Goal: Complete application form: Complete application form

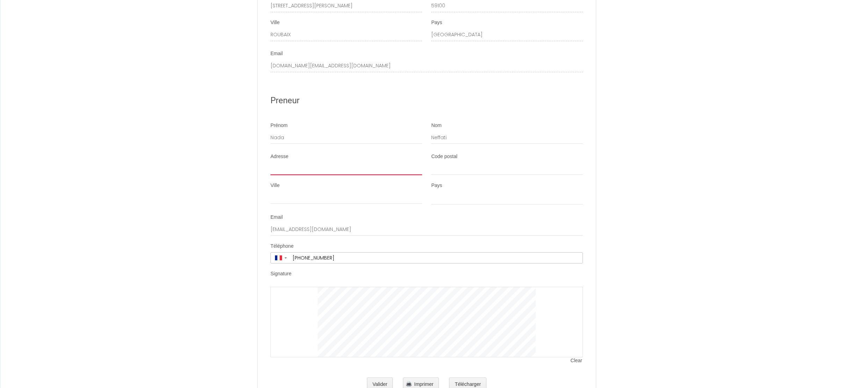
scroll to position [1236, 0]
click at [479, 378] on button "Télécharger" at bounding box center [467, 385] width 37 height 14
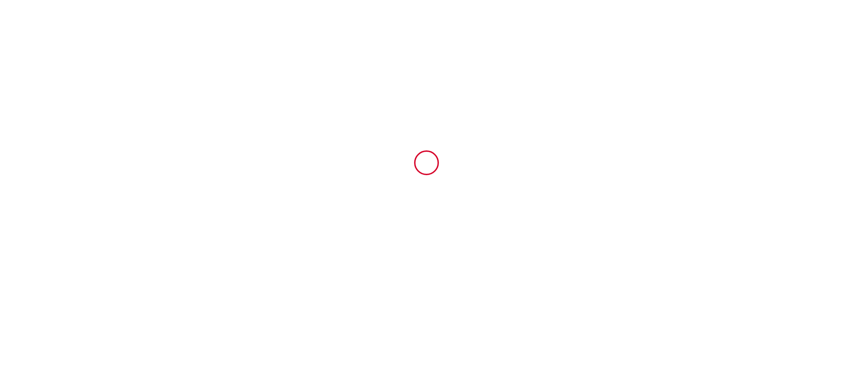
scroll to position [0, 0]
select select
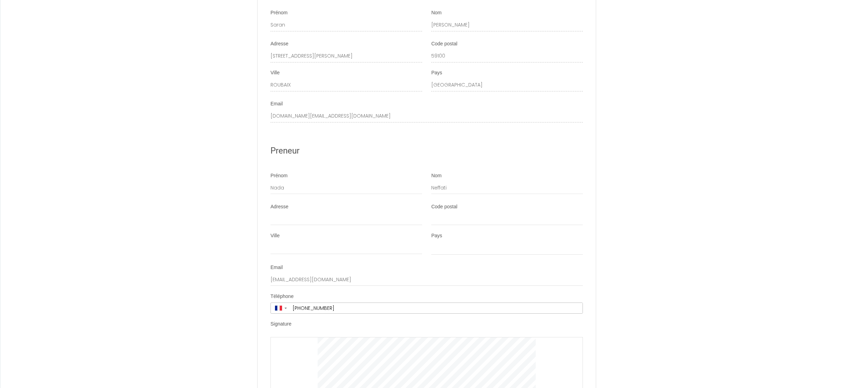
scroll to position [1194, 0]
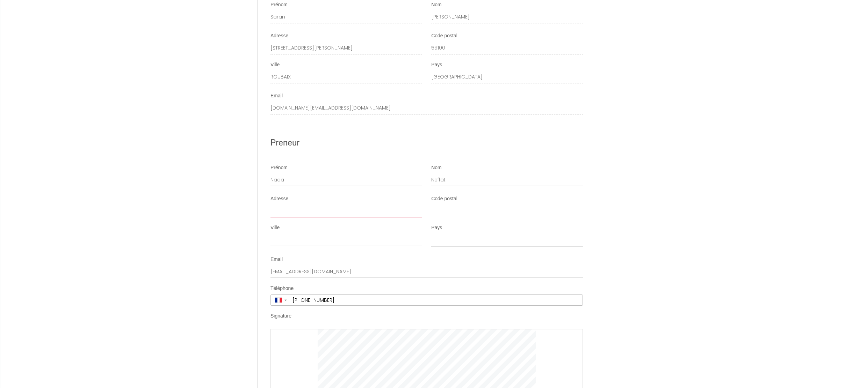
click at [317, 205] on input "Adresse" at bounding box center [346, 211] width 152 height 13
type input "7"
select select
type input "73"
select select
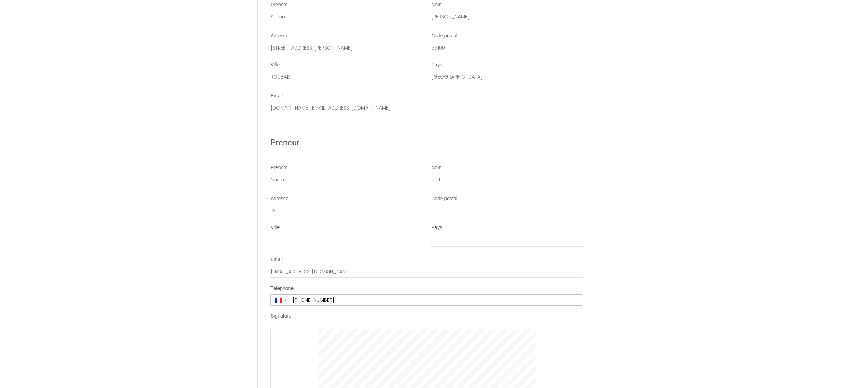
type input "73"
select select
type input "73 R"
select select
type input "73 Ru"
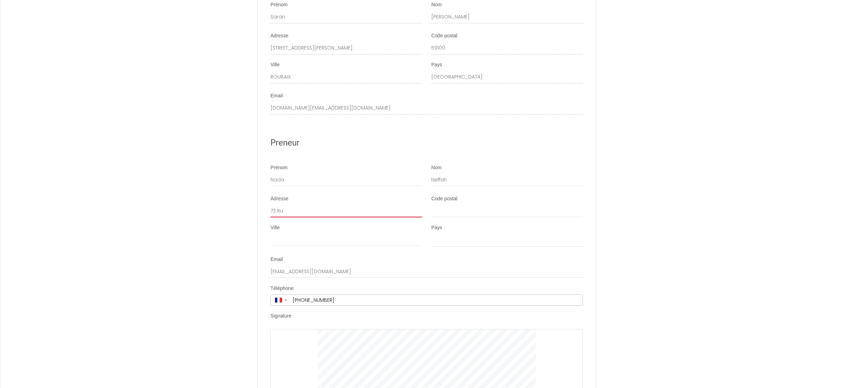
select select
type input "[STREET_ADDRESS]"
select select
type input "[STREET_ADDRESS]"
select select
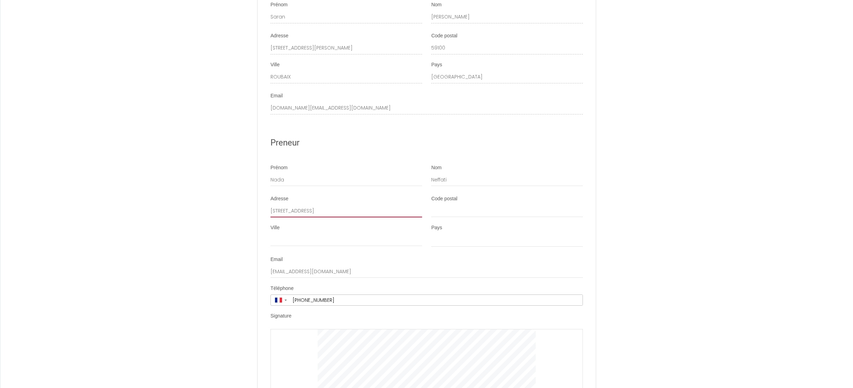
type input "[STREET_ADDRESS]"
select select
type input "[STREET_ADDRESS]"
select select
type input "[STREET_ADDRESS]"
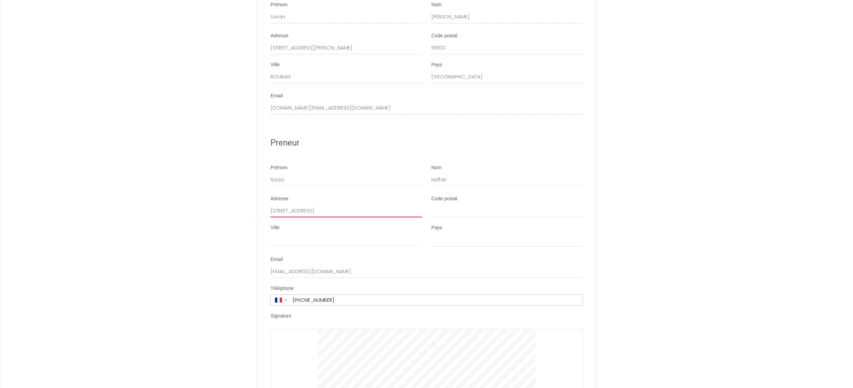
select select
type input "[STREET_ADDRESS]"
select select
type input "[STREET_ADDRESS]"
select select
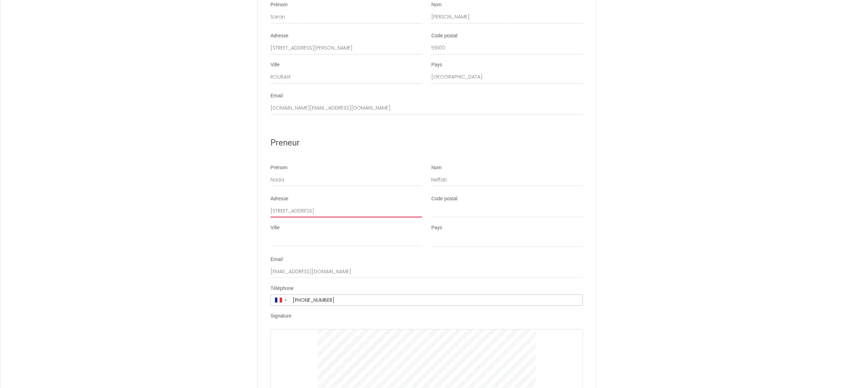
type input "[STREET_ADDRESS]"
select select
type input "[STREET_ADDRESS]"
select select
type input "[STREET_ADDRESS]"
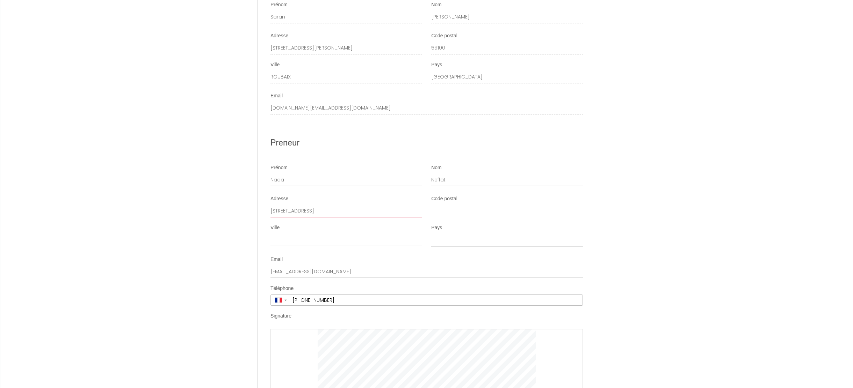
select select
type input "[STREET_ADDRESS]"
select select
type input "[STREET_ADDRESS]"
select select
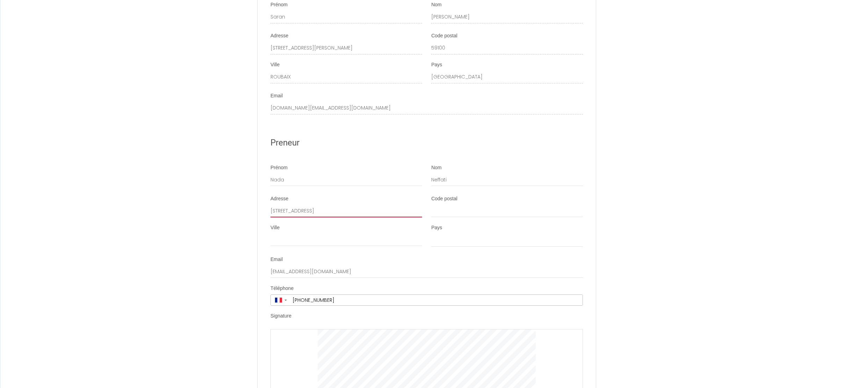
type input "[STREET_ADDRESS]"
select select
type input "[STREET_ADDRESS][PERSON_NAME]"
select select
type input "[STREET_ADDRESS][PERSON_NAME]"
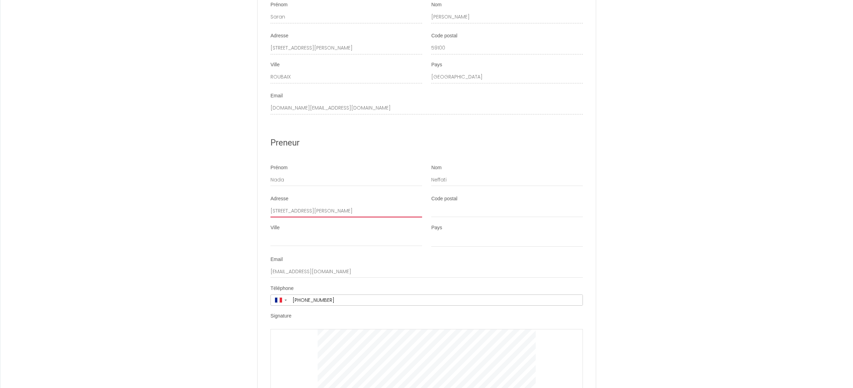
select select
type input "[STREET_ADDRESS][PERSON_NAME]"
select select
type input "[STREET_ADDRESS][PERSON_NAME]"
select select
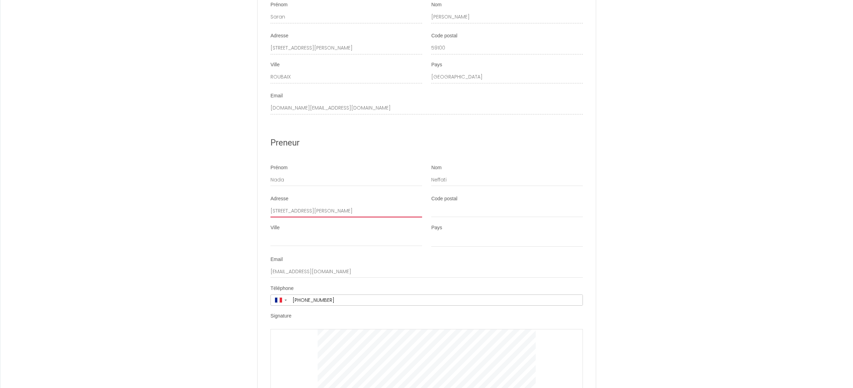
type input "[STREET_ADDRESS][PERSON_NAME]"
select select
type input "[STREET_ADDRESS][PERSON_NAME]"
select select
type input "[STREET_ADDRESS][PERSON_NAME]"
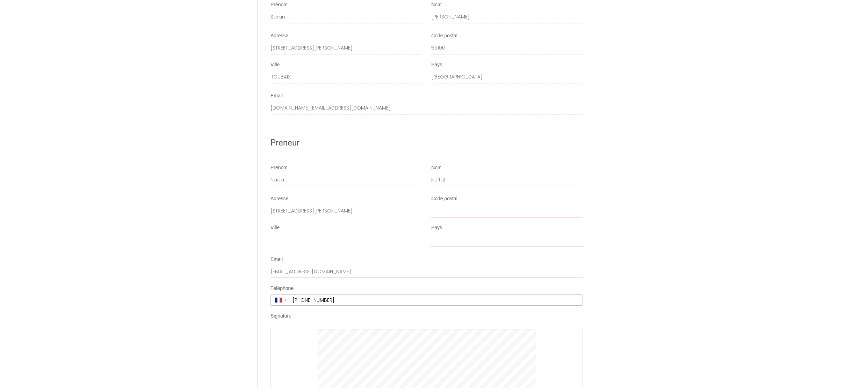
type input "7"
select select
type input "75"
select select
type input "750"
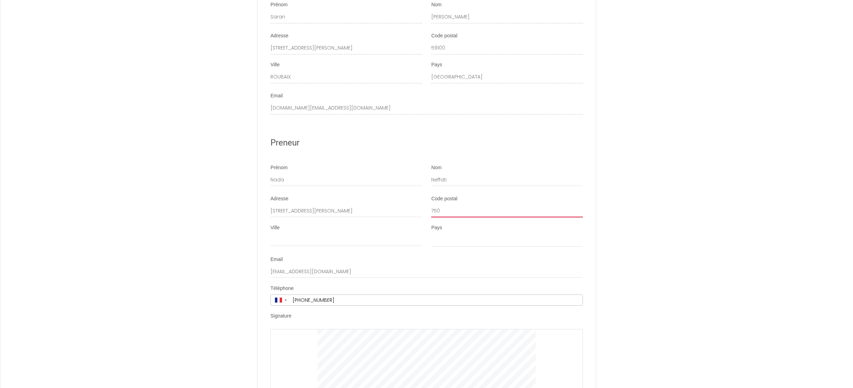
select select
type input "7501"
select select
type input "75015"
select select
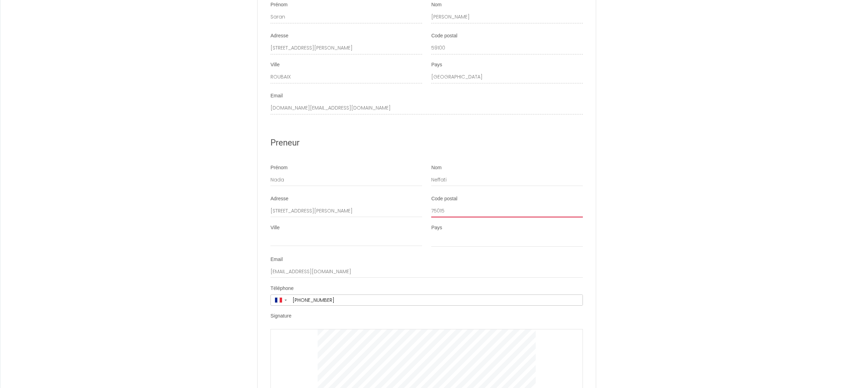
type input "75015"
type input "P"
select select
type input "Pa"
select select
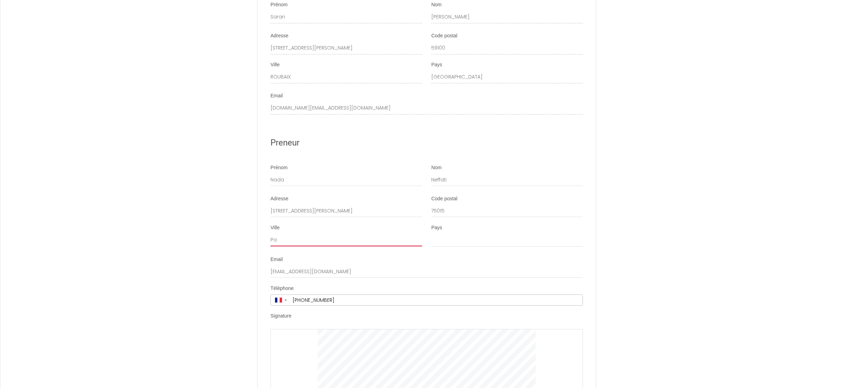
type input "Par"
select select
type input "Pari"
select select
type input "[GEOGRAPHIC_DATA]"
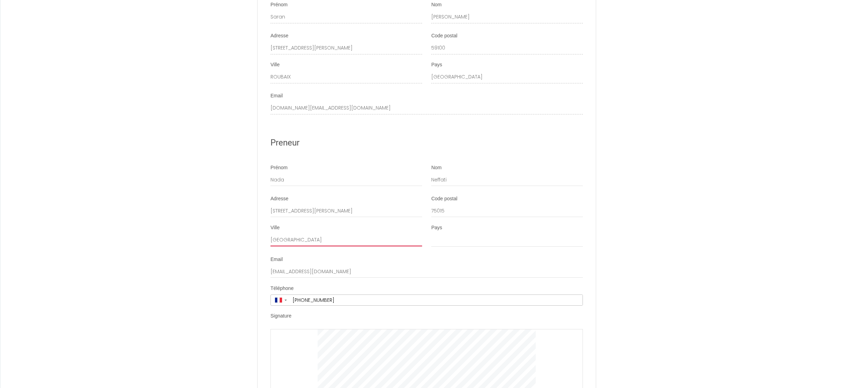
select select
type input "[GEOGRAPHIC_DATA]"
select select "FR"
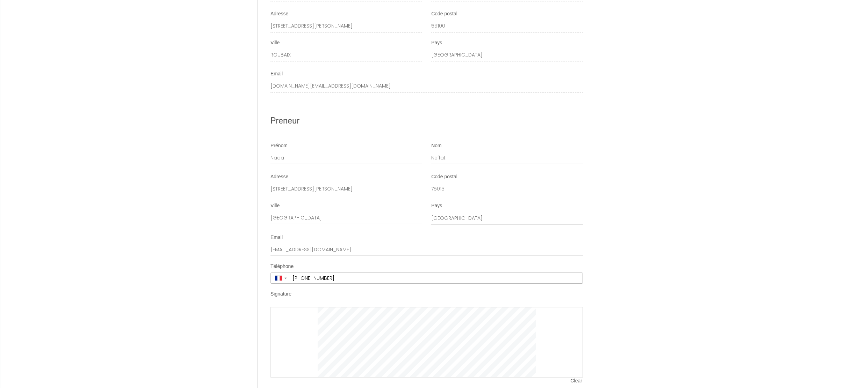
click at [313, 307] on div at bounding box center [426, 342] width 312 height 71
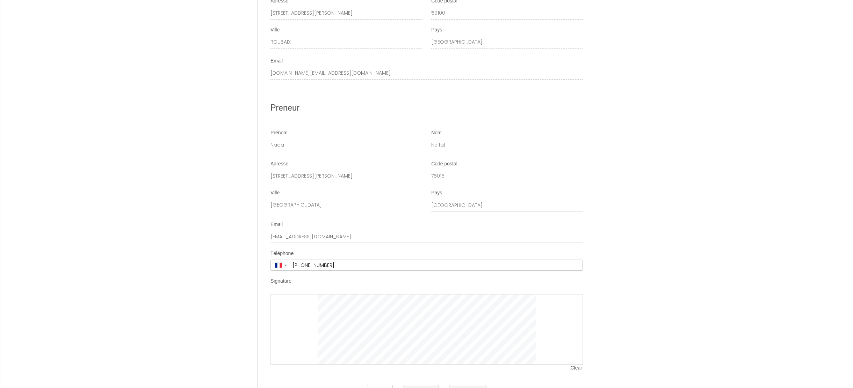
scroll to position [1229, 0]
click at [379, 385] on button "Valider" at bounding box center [380, 392] width 26 height 14
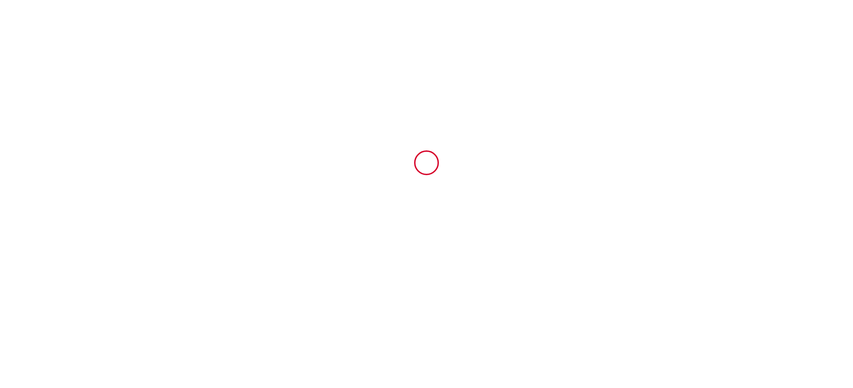
scroll to position [0, 0]
type input "55"
type input "140.4"
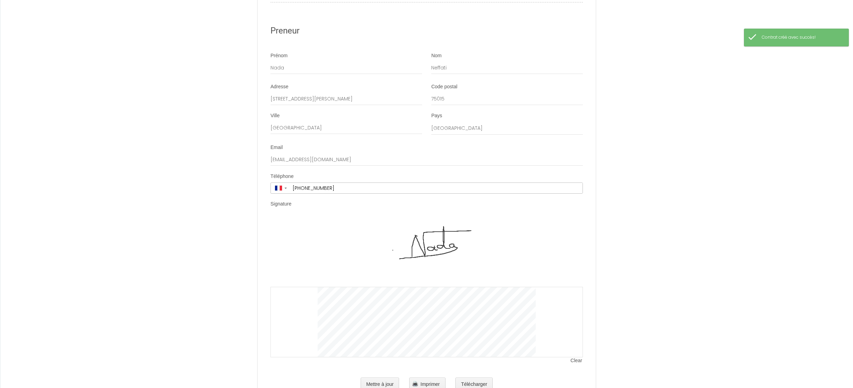
scroll to position [1306, 0]
click at [480, 378] on button "Télécharger" at bounding box center [473, 385] width 37 height 14
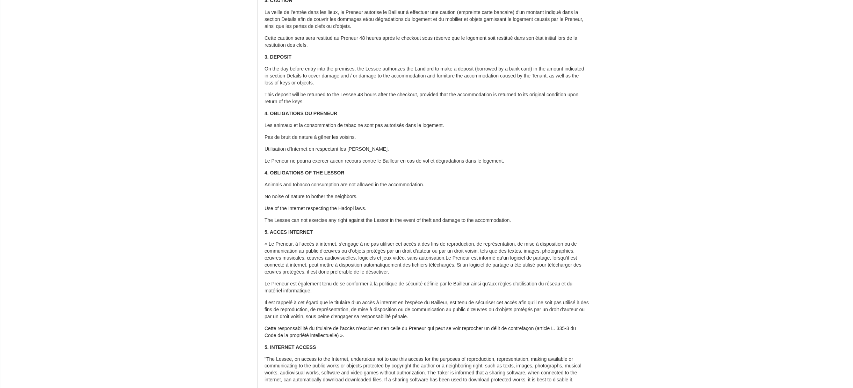
scroll to position [244, 0]
